Goal: Task Accomplishment & Management: Use online tool/utility

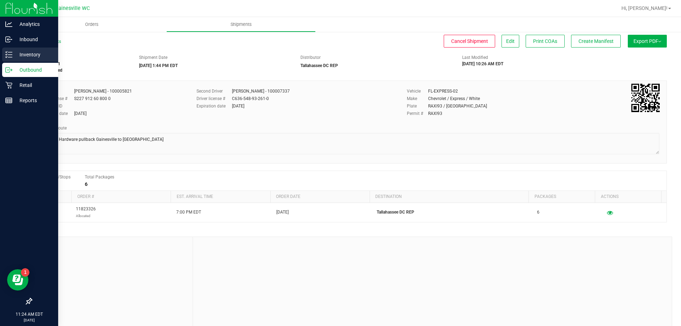
click at [10, 51] on icon at bounding box center [8, 54] width 7 height 7
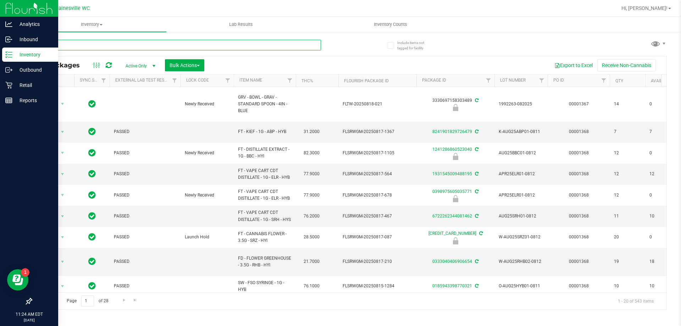
click at [110, 47] on input "text" at bounding box center [176, 45] width 290 height 11
type input "5419735814276012"
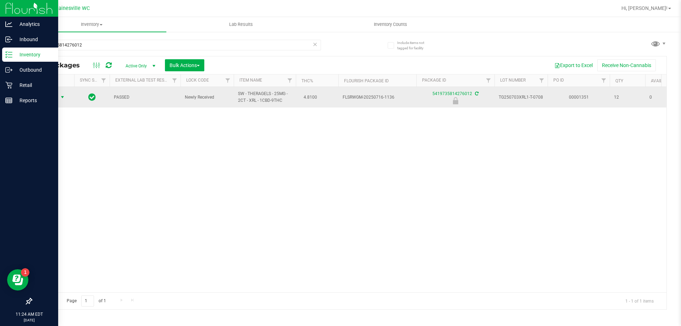
click at [48, 100] on span "Action" at bounding box center [48, 97] width 19 height 10
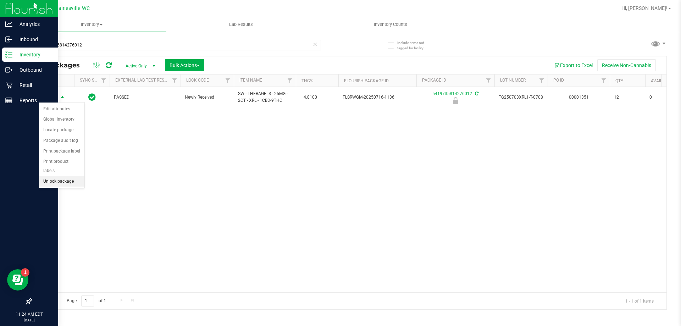
click at [76, 176] on li "Unlock package" at bounding box center [61, 181] width 45 height 11
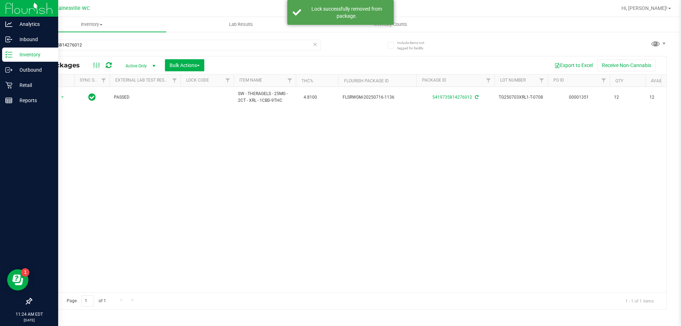
click at [316, 45] on icon at bounding box center [315, 44] width 5 height 9
